Goal: Find specific page/section: Find specific page/section

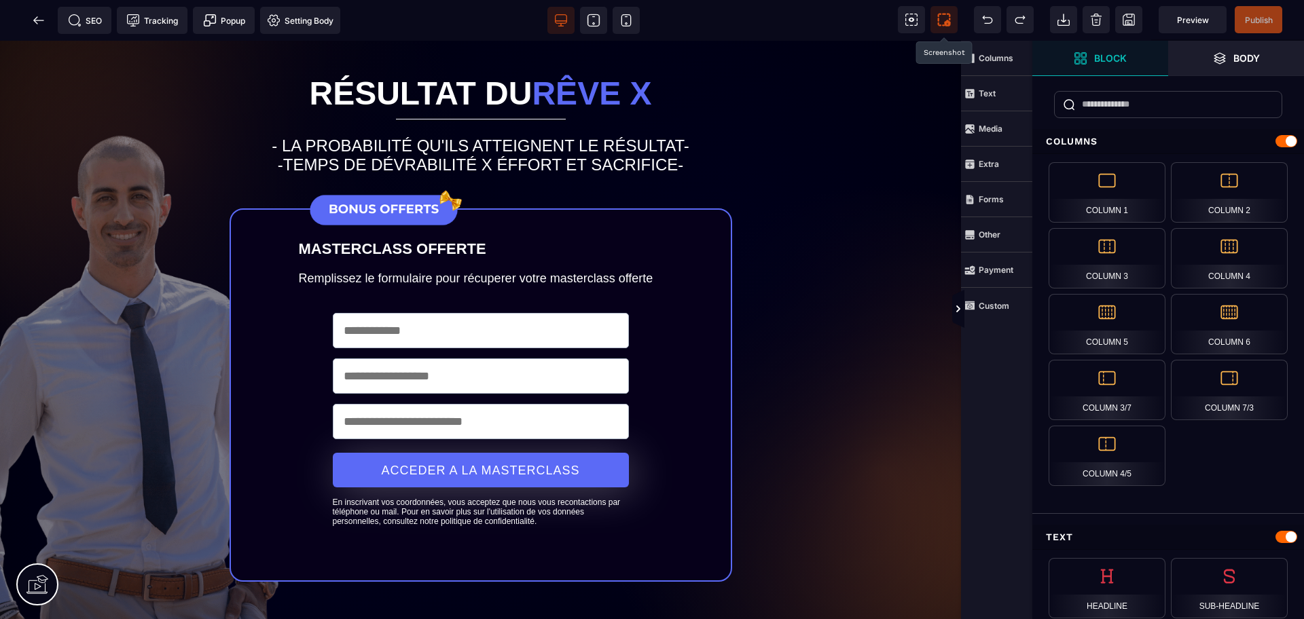
click at [941, 26] on span at bounding box center [943, 19] width 27 height 27
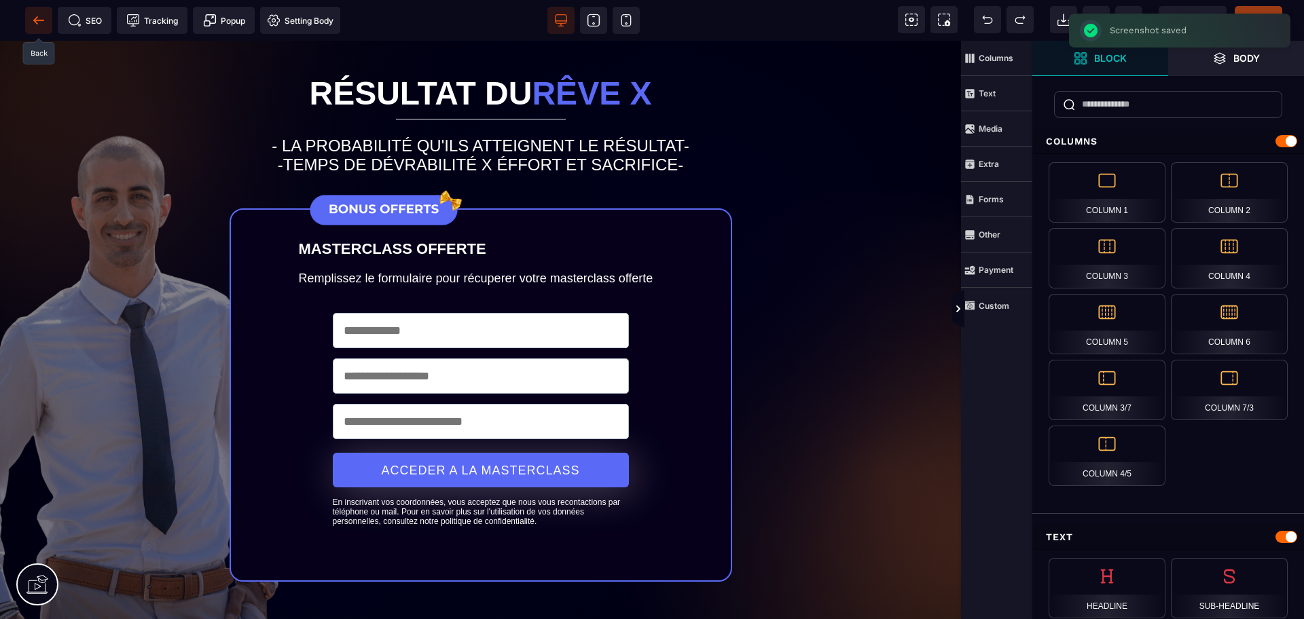
click at [41, 22] on icon at bounding box center [39, 21] width 14 height 14
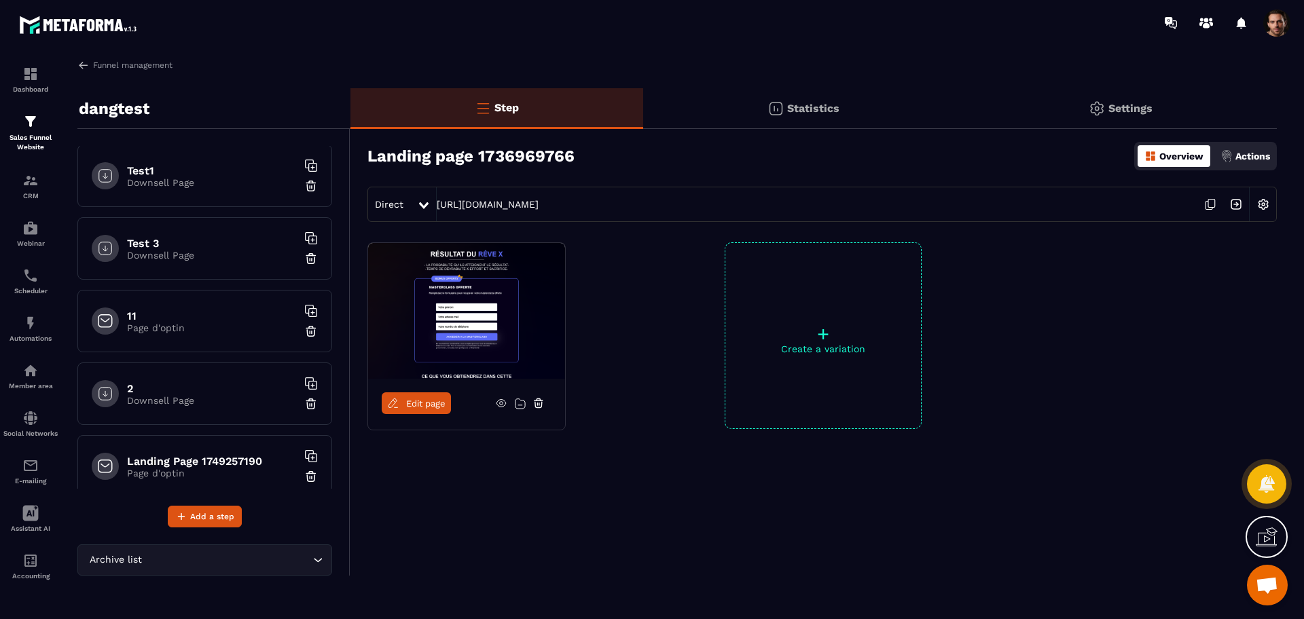
scroll to position [1183, 0]
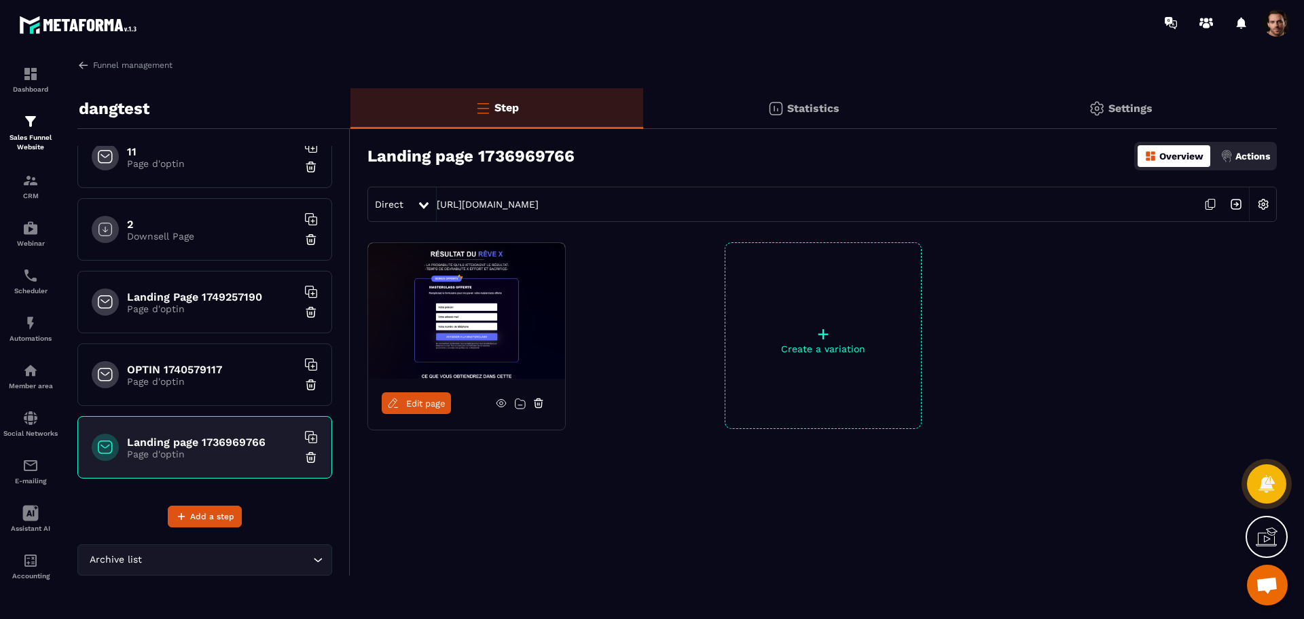
click at [423, 402] on span "Edit page" at bounding box center [425, 404] width 39 height 10
